Goal: Task Accomplishment & Management: Use online tool/utility

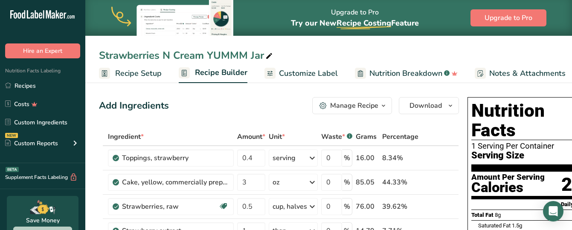
click at [545, 142] on div "1 Serving Per Container" at bounding box center [532, 146] width 122 height 9
click at [439, 105] on span "Download" at bounding box center [425, 106] width 32 height 10
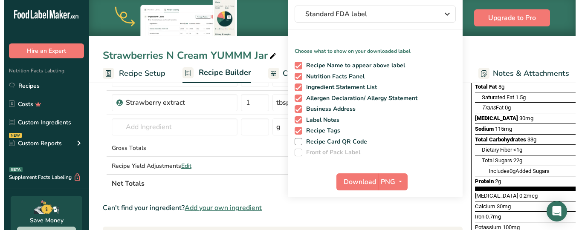
scroll to position [130, 0]
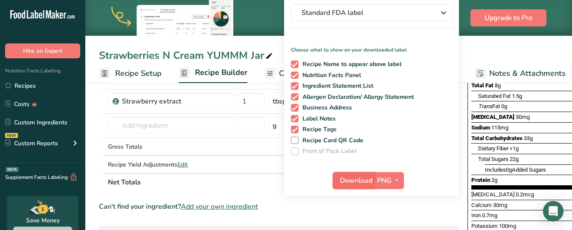
click at [351, 180] on span "Download" at bounding box center [356, 181] width 32 height 10
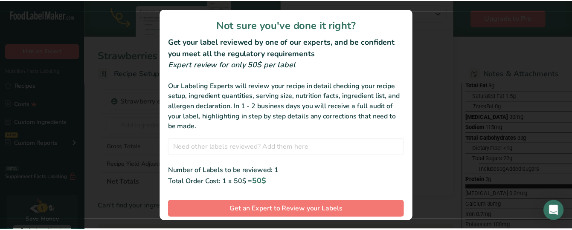
scroll to position [31, 0]
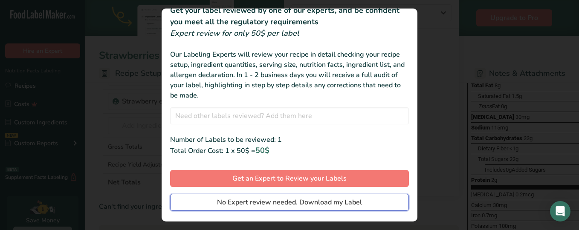
click at [241, 203] on span "No Expert review needed. Download my Label" at bounding box center [289, 202] width 145 height 10
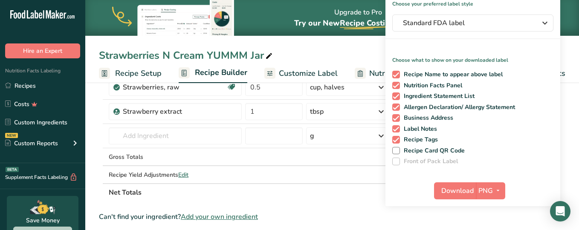
click at [238, 202] on div at bounding box center [289, 115] width 579 height 230
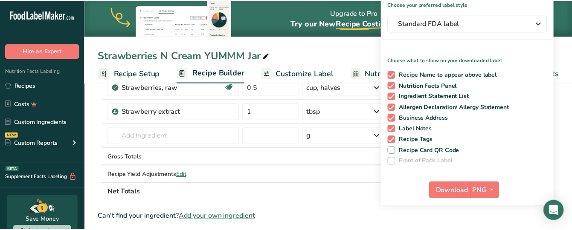
scroll to position [33, 0]
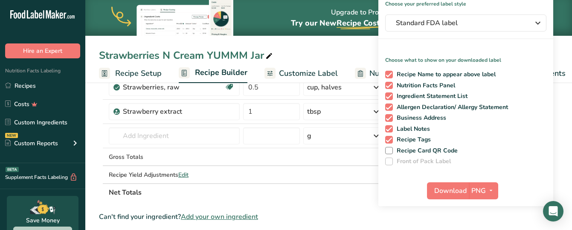
drag, startPoint x: 238, startPoint y: 202, endPoint x: 229, endPoint y: 199, distance: 8.9
click at [229, 199] on div at bounding box center [286, 115] width 572 height 230
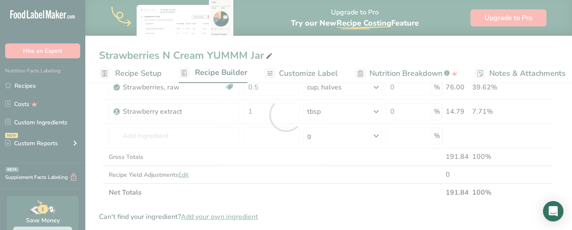
scroll to position [0, 0]
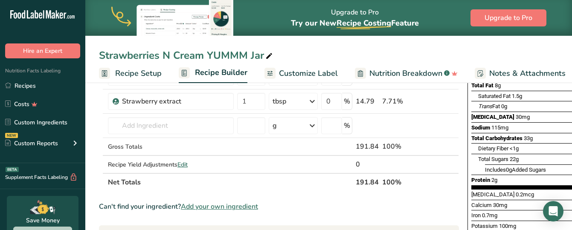
click at [29, 87] on link "Recipes" at bounding box center [42, 86] width 85 height 16
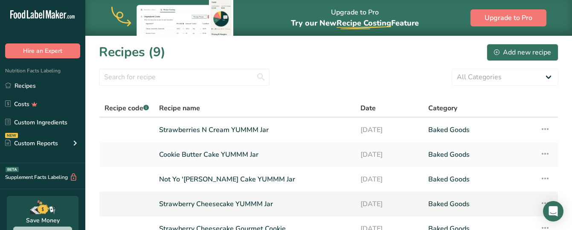
click at [256, 201] on link "Strawberry Cheesecake YUMMM Jar" at bounding box center [254, 204] width 191 height 18
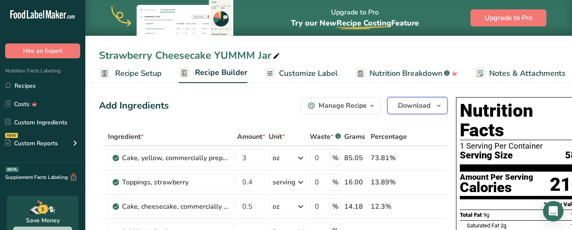
click at [419, 108] on span "Download" at bounding box center [414, 106] width 32 height 10
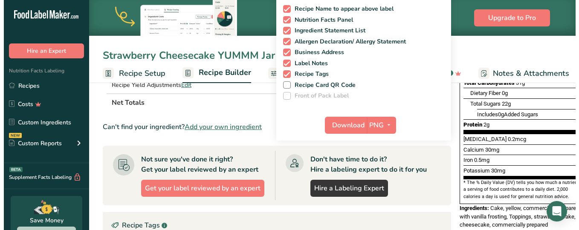
scroll to position [188, 0]
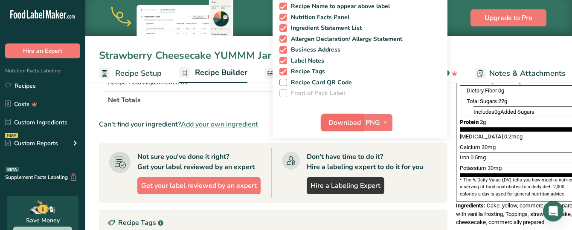
click at [338, 122] on span "Download" at bounding box center [344, 123] width 32 height 10
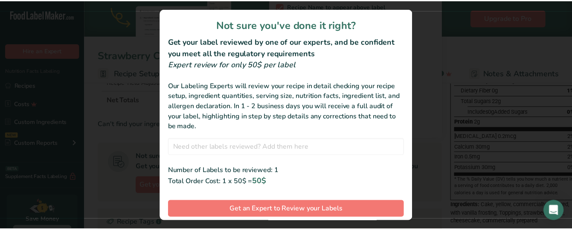
scroll to position [49, 0]
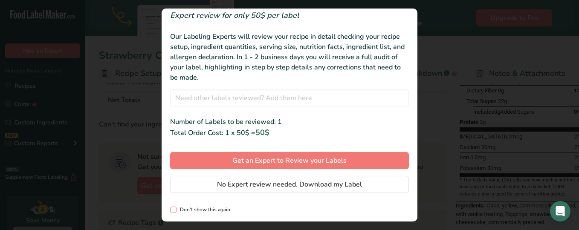
click at [174, 211] on span "review labels modal" at bounding box center [173, 210] width 6 height 6
click at [174, 211] on input "Don't show this again" at bounding box center [173, 210] width 6 height 6
checkbox input "true"
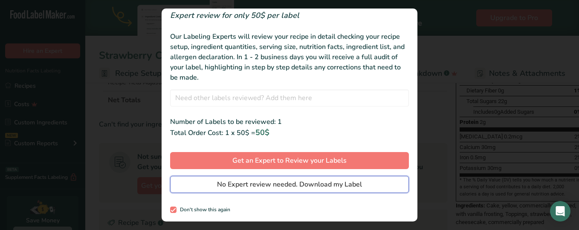
click at [230, 186] on span "No Expert review needed. Download my Label" at bounding box center [289, 185] width 145 height 10
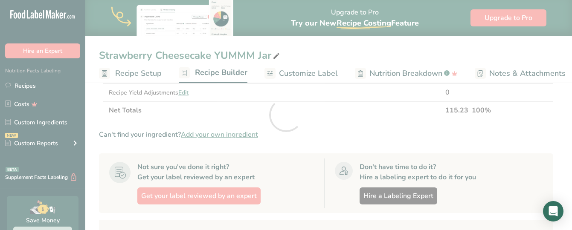
scroll to position [0, 0]
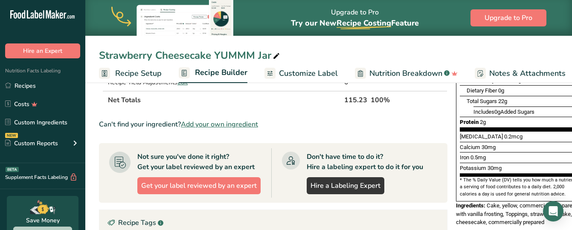
click at [321, 72] on span "Customize Label" at bounding box center [308, 74] width 59 height 12
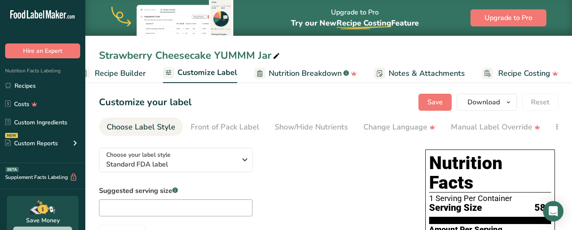
click at [141, 126] on div "Choose Label Style" at bounding box center [141, 128] width 69 height 12
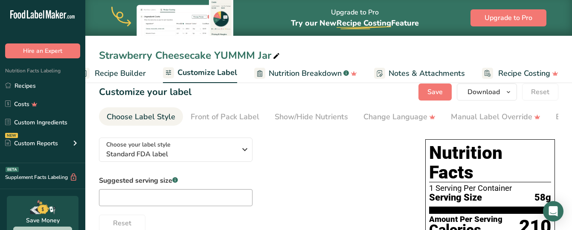
scroll to position [9, 0]
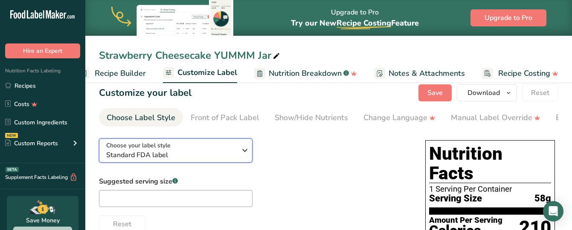
click at [193, 157] on span "Standard FDA label" at bounding box center [171, 155] width 130 height 10
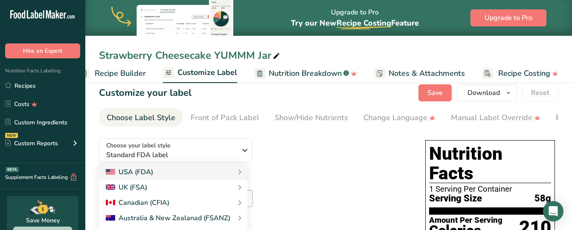
click at [316, 144] on div "Choose your label style Standard FDA label USA (FDA) Standard FDA label Tabular…" at bounding box center [253, 182] width 309 height 101
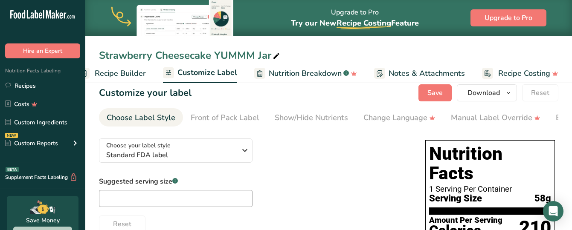
drag, startPoint x: 399, startPoint y: 121, endPoint x: 340, endPoint y: 137, distance: 61.2
click at [312, 116] on div "Show/Hide Nutrients" at bounding box center [311, 118] width 73 height 12
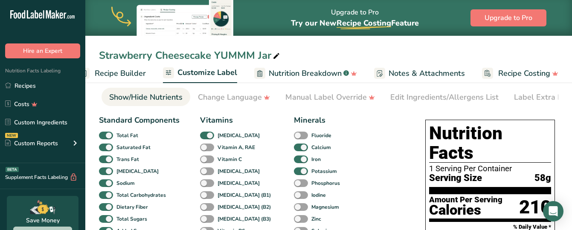
scroll to position [0, 0]
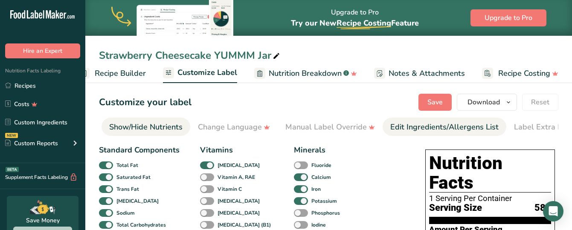
click at [450, 122] on div "Edit Ingredients/Allergens List" at bounding box center [444, 128] width 108 height 12
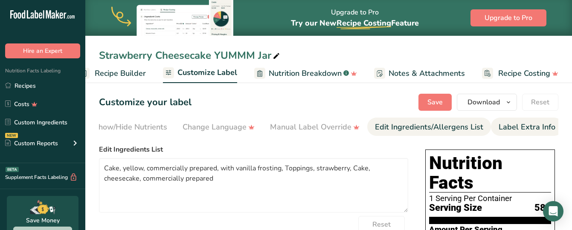
click at [511, 128] on div "Label Extra Info" at bounding box center [527, 128] width 57 height 12
